Goal: Transaction & Acquisition: Purchase product/service

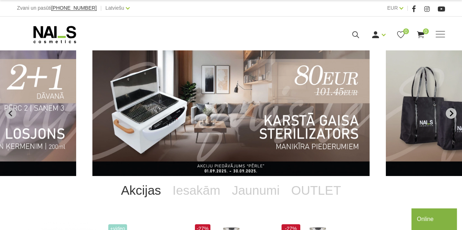
click at [450, 111] on icon "Next slide" at bounding box center [451, 113] width 4 height 6
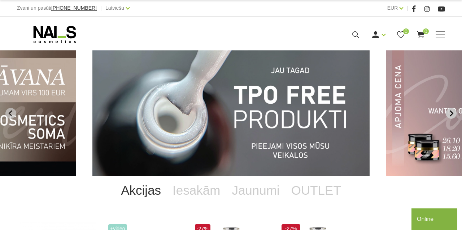
click at [447, 109] on button "Next slide" at bounding box center [450, 113] width 11 height 11
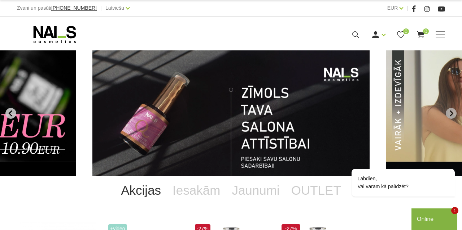
click at [13, 116] on icon "Previous slide" at bounding box center [11, 113] width 6 height 6
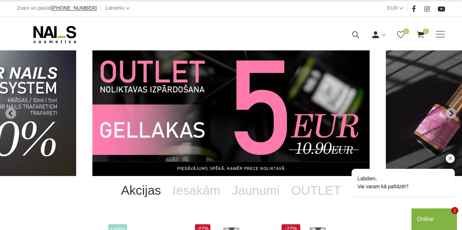
click at [449, 117] on div "Labdien, Vai varam kā palīdzēt?" at bounding box center [393, 152] width 130 height 101
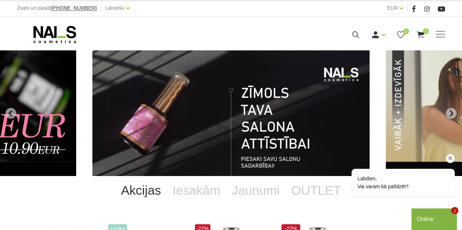
click at [450, 117] on div "Labdien, Vai varam kā palīdzēt?" at bounding box center [393, 152] width 130 height 101
click at [451, 115] on div "Labdien, Vai varam kā palīdzēt?" at bounding box center [393, 152] width 130 height 101
click at [451, 113] on div "Labdien, Vai varam kā palīdzēt?" at bounding box center [393, 152] width 130 height 101
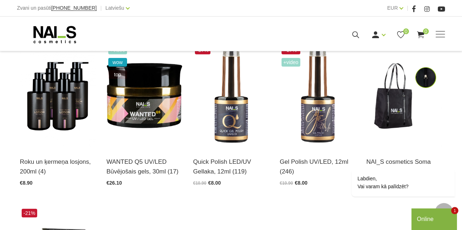
scroll to position [188, 0]
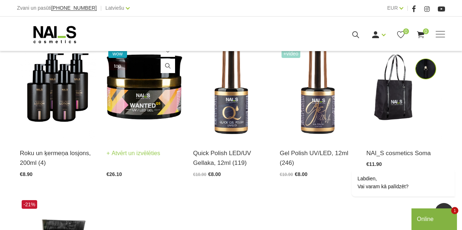
click at [140, 154] on link "Atvērt un izvēlēties" at bounding box center [133, 154] width 54 height 10
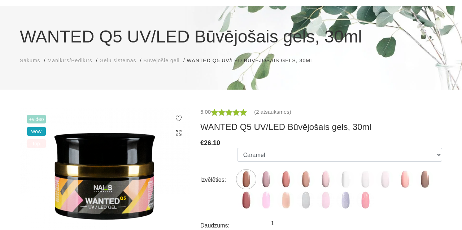
scroll to position [75, 0]
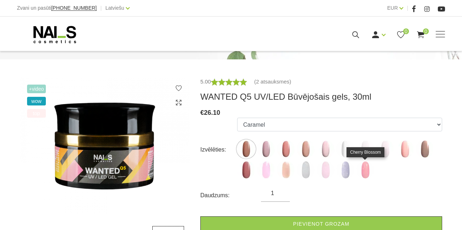
click at [369, 173] on img at bounding box center [365, 170] width 18 height 18
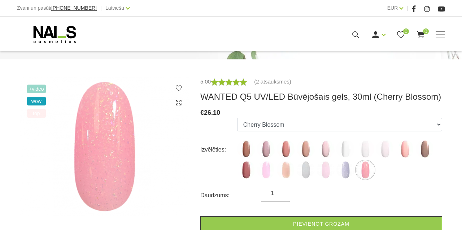
click at [40, 88] on span "+Video" at bounding box center [36, 89] width 19 height 9
click at [38, 91] on span "+Video" at bounding box center [36, 89] width 19 height 9
click at [120, 168] on img at bounding box center [104, 147] width 169 height 138
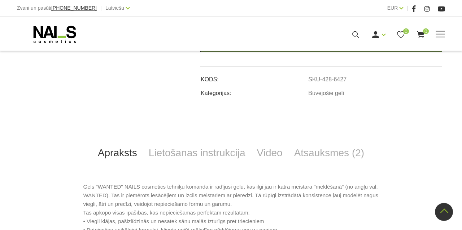
scroll to position [296, 0]
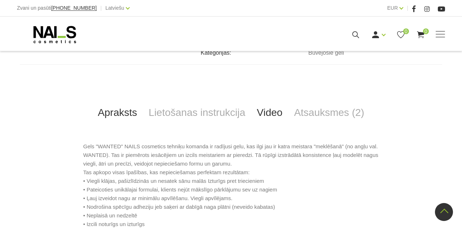
click at [266, 112] on link "Video" at bounding box center [269, 113] width 37 height 24
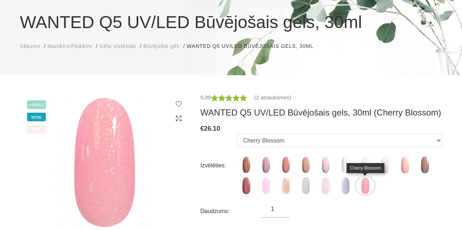
scroll to position [113, 0]
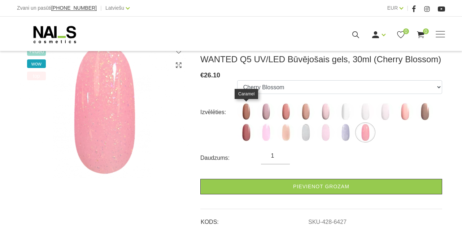
click at [247, 115] on img at bounding box center [246, 112] width 18 height 18
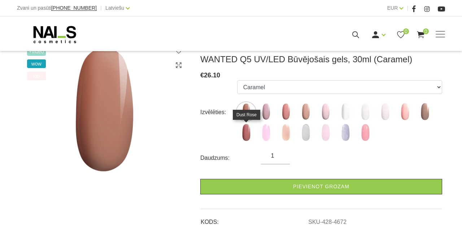
click at [247, 127] on img at bounding box center [246, 133] width 18 height 18
select select "6144"
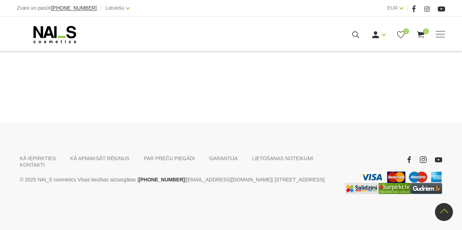
scroll to position [557, 0]
